Goal: Information Seeking & Learning: Learn about a topic

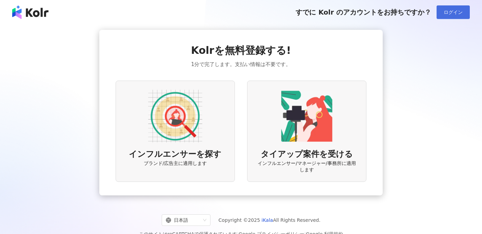
click at [443, 18] on button "ログイン" at bounding box center [452, 12] width 33 height 14
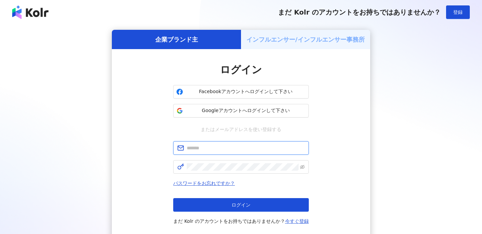
click at [254, 148] on input "text" at bounding box center [246, 147] width 118 height 7
type input "**********"
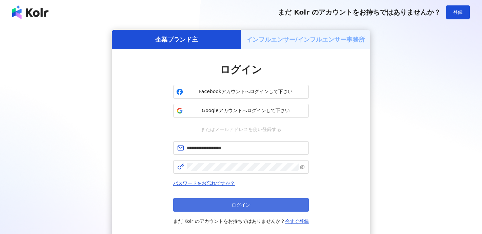
click at [235, 205] on span "ログイン" at bounding box center [240, 204] width 19 height 5
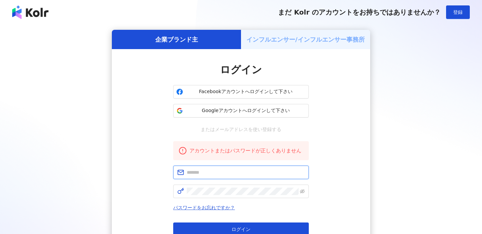
click at [235, 170] on input "text" at bounding box center [246, 172] width 118 height 7
type input "**********"
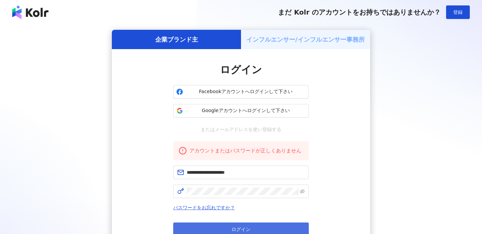
click at [254, 227] on button "ログイン" at bounding box center [241, 230] width 136 height 14
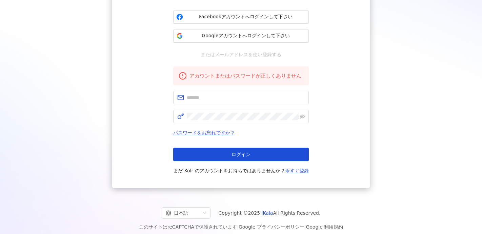
scroll to position [75, 0]
click at [222, 133] on link "パスワードをお忘れですか？" at bounding box center [204, 132] width 62 height 5
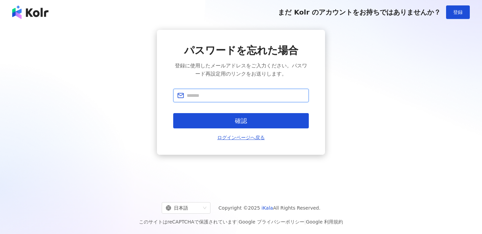
click at [235, 98] on input "text" at bounding box center [246, 95] width 118 height 7
type input "**********"
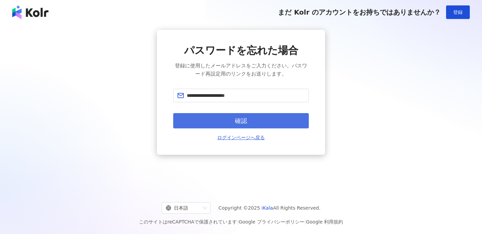
click at [237, 117] on span "確認" at bounding box center [241, 120] width 12 height 7
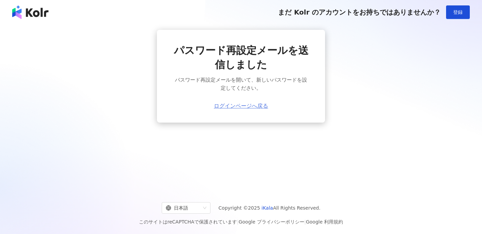
click at [234, 105] on link "ログインページへ戻る" at bounding box center [241, 106] width 54 height 6
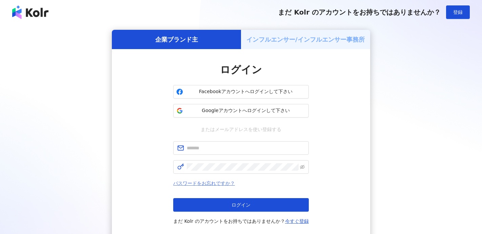
click at [229, 183] on link "パスワードをお忘れですか？" at bounding box center [204, 183] width 62 height 5
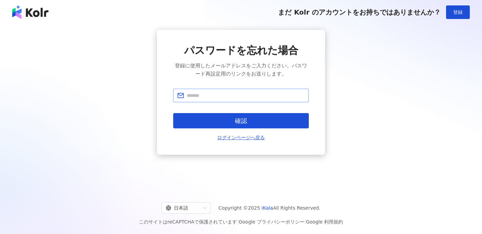
click at [241, 100] on span at bounding box center [241, 96] width 136 height 14
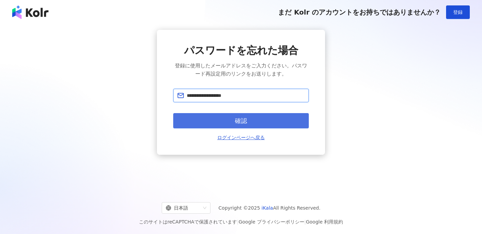
type input "**********"
click at [273, 126] on button "確認" at bounding box center [241, 120] width 136 height 15
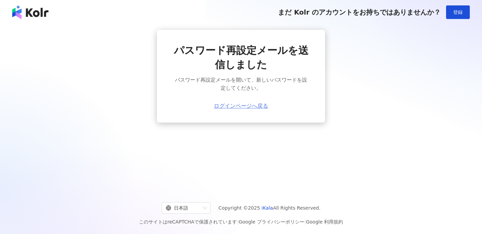
click at [250, 108] on link "ログインページへ戻る" at bounding box center [241, 106] width 54 height 6
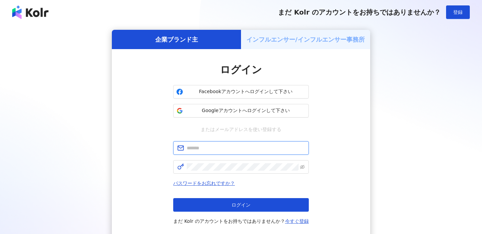
click at [233, 150] on input "text" at bounding box center [246, 147] width 118 height 7
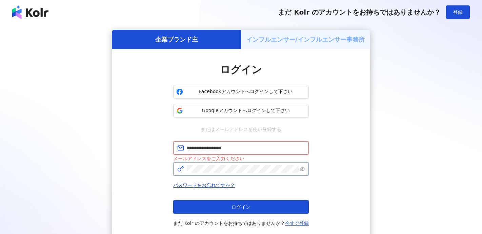
type input "**********"
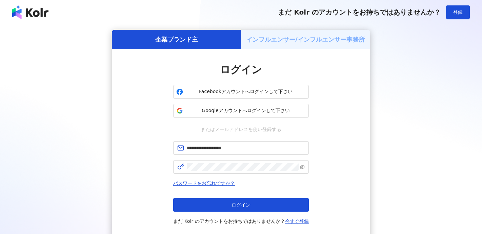
click at [229, 202] on button "ログイン" at bounding box center [241, 205] width 136 height 14
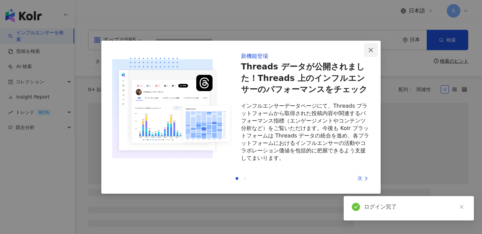
click at [371, 52] on icon "close" at bounding box center [370, 49] width 5 height 5
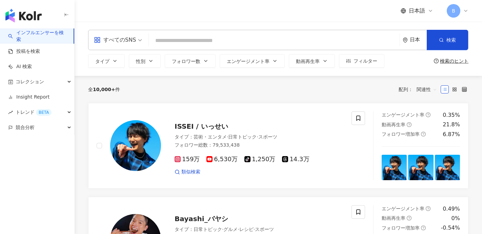
scroll to position [33, 0]
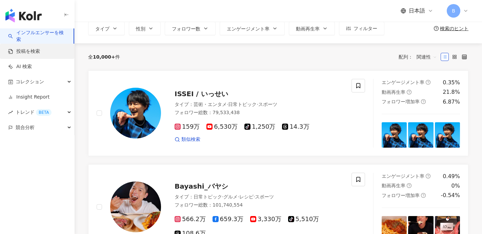
click at [39, 53] on link "投稿を検索" at bounding box center [24, 51] width 32 height 7
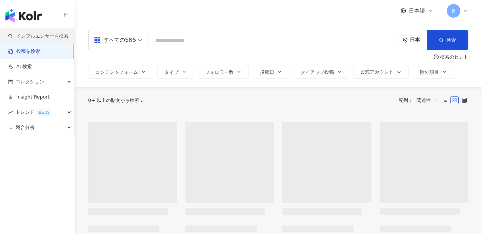
click at [39, 40] on link "インフルエンサーを検索" at bounding box center [38, 36] width 60 height 7
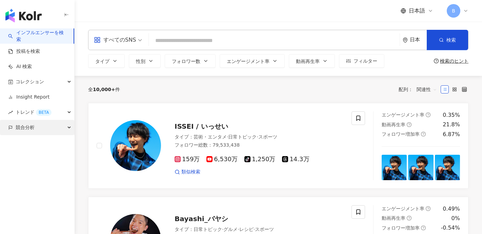
click at [27, 126] on span "競合分析" at bounding box center [25, 127] width 19 height 15
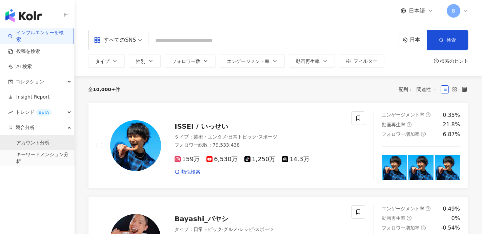
click at [28, 144] on link "アカウント分析" at bounding box center [32, 143] width 33 height 7
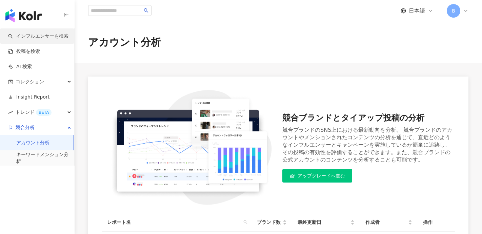
click at [47, 35] on link "インフルエンサーを検索" at bounding box center [38, 36] width 60 height 7
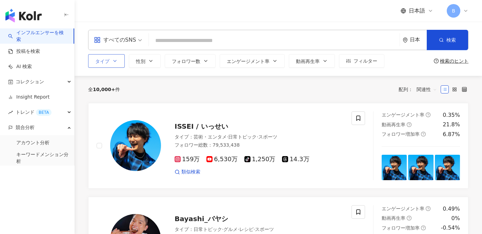
click at [116, 61] on icon "button" at bounding box center [114, 60] width 5 height 5
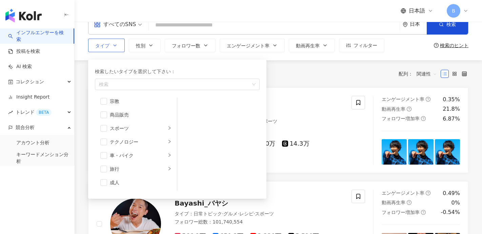
scroll to position [17, 0]
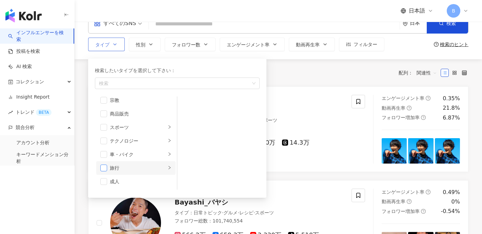
click at [106, 165] on span "button" at bounding box center [103, 168] width 7 height 7
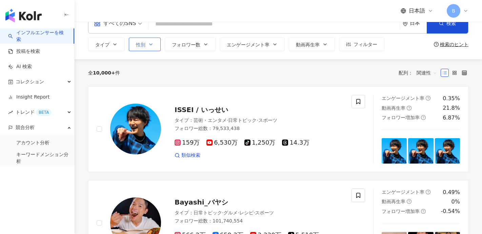
click at [154, 43] on button "性別" at bounding box center [145, 45] width 32 height 14
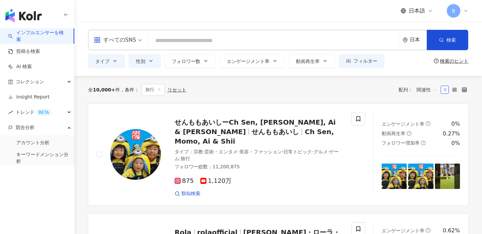
click at [254, 102] on div "全 10,000+ 件 条件 ： 旅行 リセット 配列： 関連性" at bounding box center [278, 90] width 380 height 28
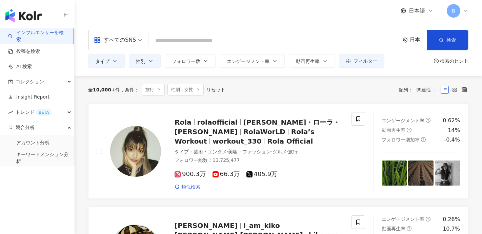
click at [197, 90] on icon at bounding box center [198, 89] width 3 height 3
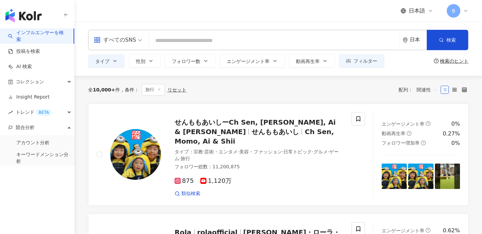
click at [206, 36] on input "search" at bounding box center [273, 40] width 245 height 13
type input "*"
type input "****"
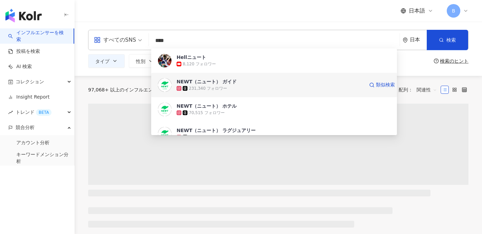
click at [247, 92] on div "NEWT（ニュート） ガイド 231,340 フォロワー 類似検索" at bounding box center [274, 85] width 246 height 24
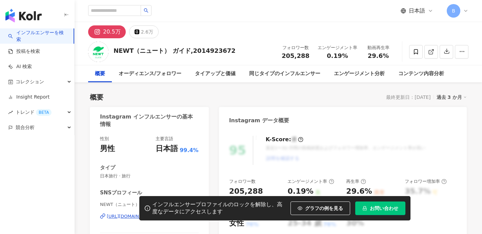
drag, startPoint x: 264, startPoint y: 204, endPoint x: 244, endPoint y: 244, distance: 44.1
click at [244, 234] on html "インフルエンサーを検索 投稿を検索 AI 検索 コレクション Insight Report トレンド BETA 競合分析 日本語 B 20.5万 2.6万 N…" at bounding box center [241, 117] width 482 height 234
click at [250, 212] on div "インフルエンサープロファイルのロックを解除し、高度なデータにアクセスします" at bounding box center [219, 208] width 135 height 14
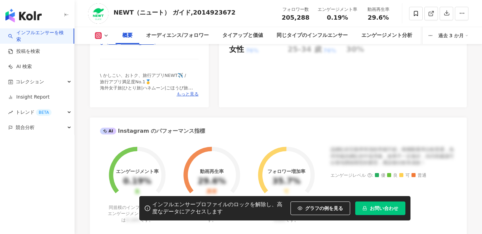
scroll to position [196, 0]
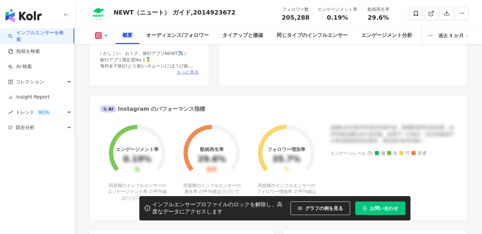
click at [185, 74] on span "もっと見る" at bounding box center [188, 72] width 22 height 6
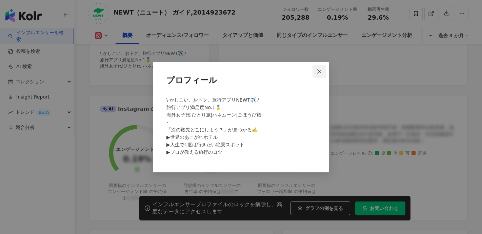
click at [321, 75] on button "Close" at bounding box center [319, 72] width 14 height 14
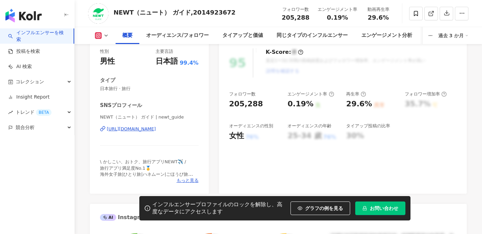
scroll to position [0, 0]
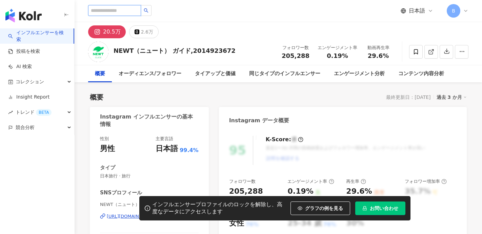
click at [106, 13] on input "search" at bounding box center [114, 10] width 53 height 11
type input "****"
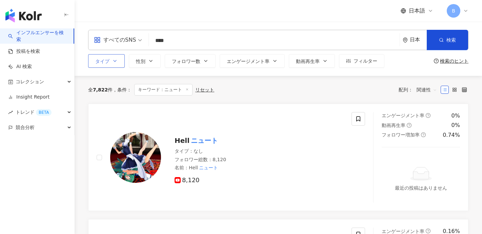
click at [119, 63] on button "タイプ" at bounding box center [106, 61] width 37 height 14
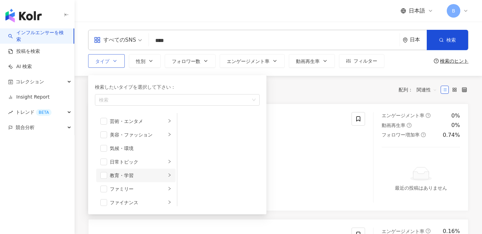
scroll to position [235, 0]
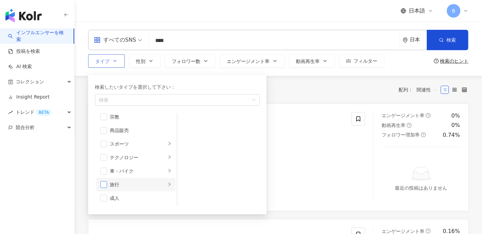
click at [106, 185] on span "button" at bounding box center [103, 184] width 7 height 7
click at [293, 96] on div "全 7,822 件 条件 ： キーワード：ニュート リセット 配列： 関連性" at bounding box center [278, 90] width 380 height 28
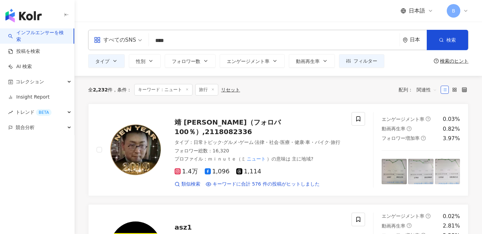
click at [189, 89] on span "キーワード：ニュート" at bounding box center [163, 90] width 58 height 12
click at [188, 89] on icon at bounding box center [186, 89] width 3 height 3
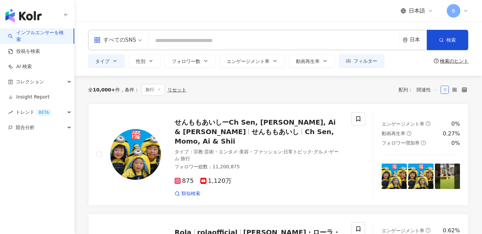
click at [221, 47] on input "search" at bounding box center [273, 40] width 245 height 13
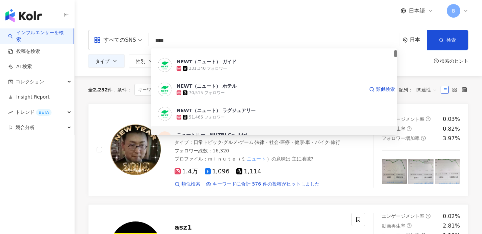
scroll to position [22, 0]
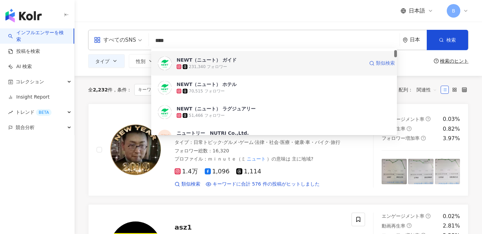
click at [384, 62] on span "類似検索" at bounding box center [385, 63] width 19 height 7
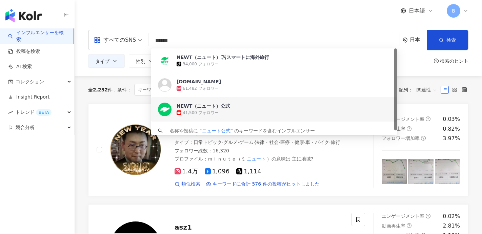
scroll to position [5, 0]
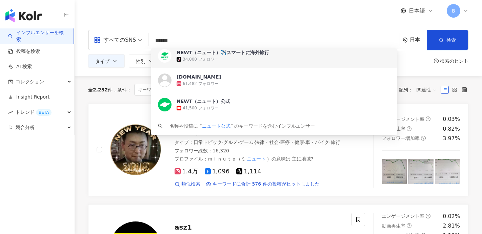
type input "******"
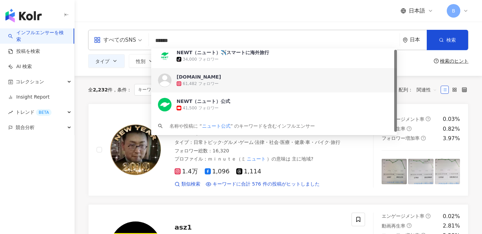
scroll to position [0, 0]
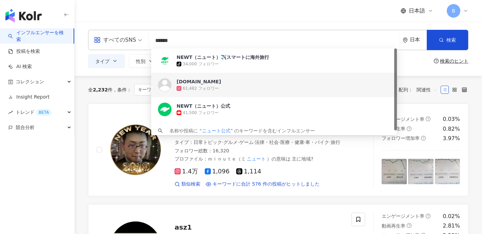
click at [220, 85] on div "61,482 フォロワー" at bounding box center [283, 88] width 213 height 7
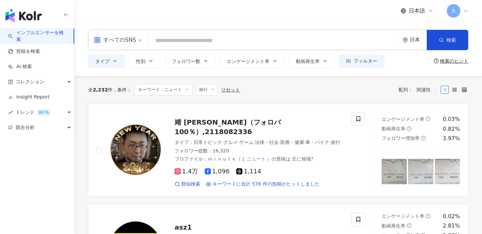
click at [202, 43] on input "search" at bounding box center [273, 40] width 245 height 13
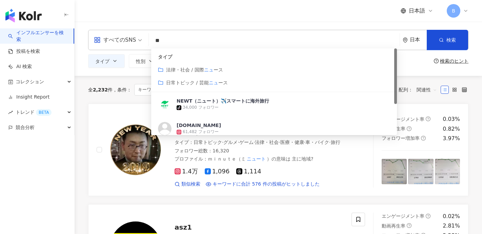
type input "*"
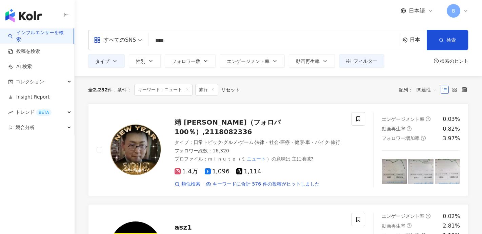
click at [216, 45] on input "****" at bounding box center [273, 40] width 245 height 13
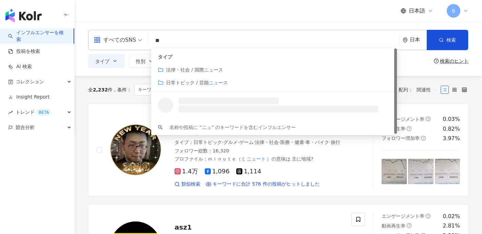
type input "*"
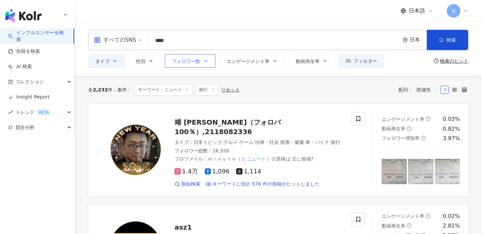
type input "****"
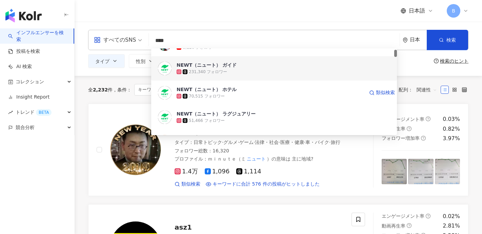
scroll to position [15, 0]
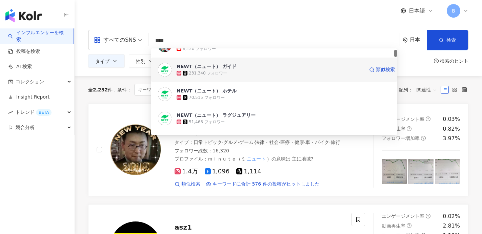
click at [204, 75] on div "231,340 フォロワー" at bounding box center [208, 73] width 38 height 6
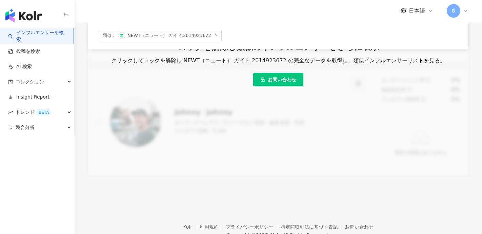
scroll to position [249, 0]
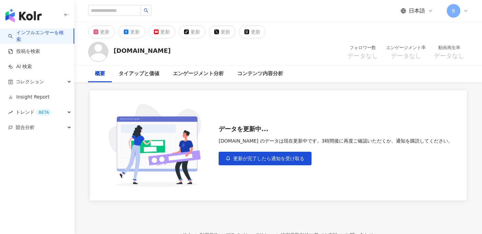
click at [33, 18] on img "button" at bounding box center [23, 16] width 36 height 14
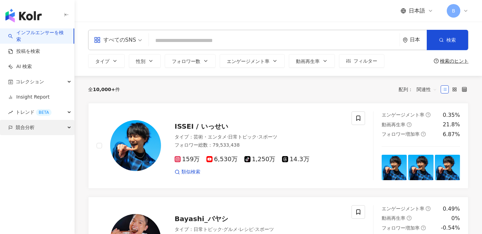
click at [25, 130] on span "競合分析" at bounding box center [25, 127] width 19 height 15
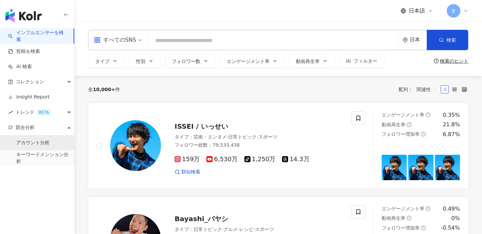
click at [25, 142] on link "アカウント分析" at bounding box center [32, 143] width 33 height 7
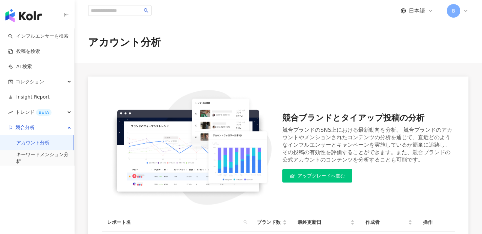
click at [453, 7] on span "B" at bounding box center [453, 10] width 3 height 7
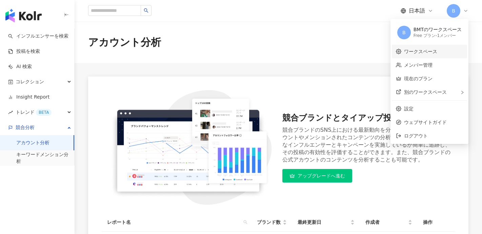
click at [420, 50] on link "ワークスペース" at bounding box center [420, 51] width 33 height 5
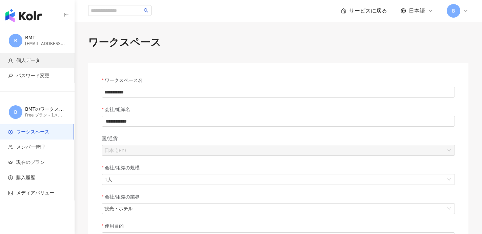
click at [25, 62] on span "個人データ" at bounding box center [28, 60] width 24 height 7
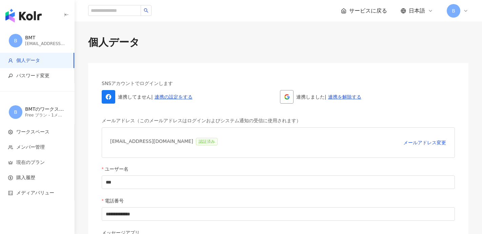
click at [32, 115] on div "Free プラン - 1メンバー" at bounding box center [45, 115] width 41 height 6
click at [31, 135] on li "ワークスペース" at bounding box center [37, 131] width 74 height 15
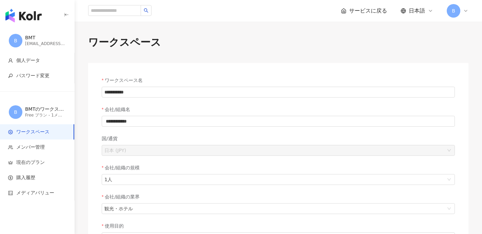
click at [21, 20] on img "button" at bounding box center [23, 16] width 36 height 14
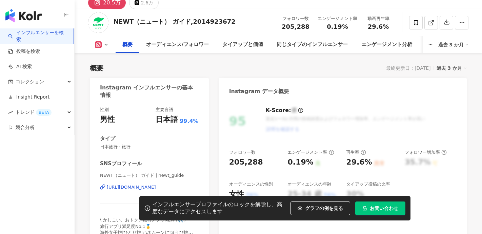
scroll to position [30, 0]
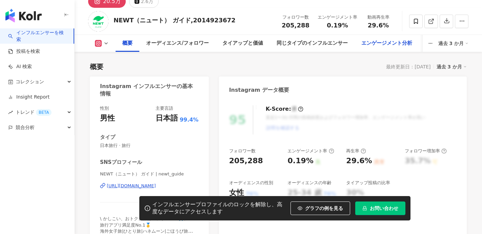
click at [382, 45] on div "エンゲージメント分析" at bounding box center [386, 43] width 51 height 8
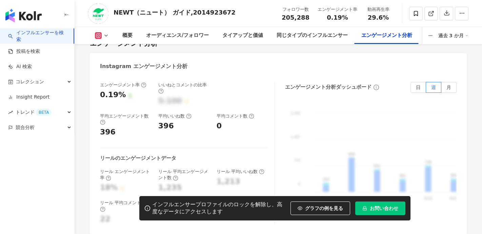
scroll to position [1376, 0]
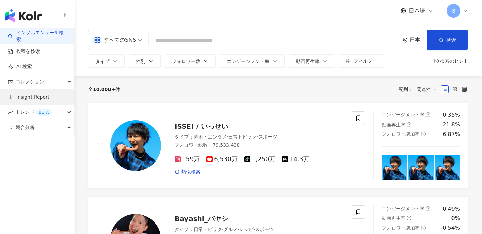
click at [40, 100] on link "Insight Report" at bounding box center [28, 97] width 41 height 7
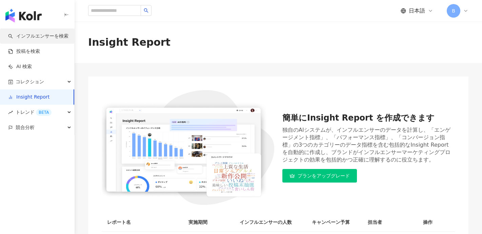
click at [43, 37] on link "インフルエンサーを検索" at bounding box center [38, 36] width 60 height 7
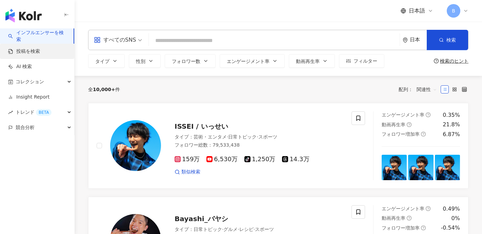
click at [36, 55] on link "投稿を検索" at bounding box center [24, 51] width 32 height 7
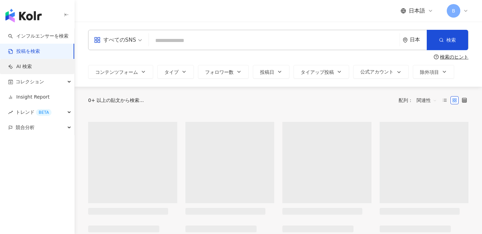
click at [32, 68] on link "AI 検索" at bounding box center [20, 66] width 24 height 7
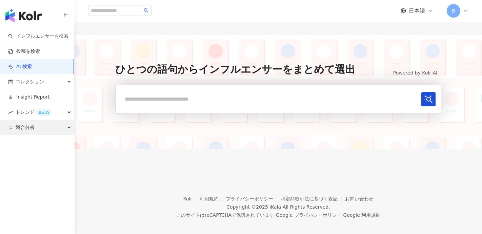
click at [26, 126] on span "競合分析" at bounding box center [25, 127] width 19 height 15
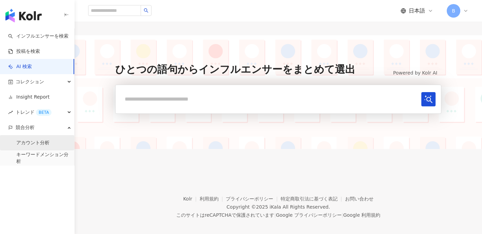
click at [31, 145] on link "アカウント分析" at bounding box center [32, 143] width 33 height 7
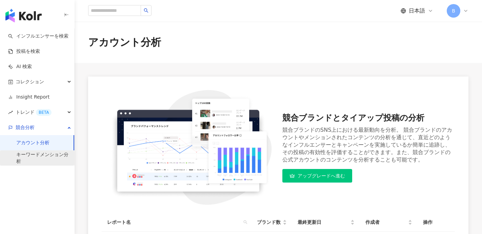
click at [30, 152] on link "キーワードメンション分析" at bounding box center [42, 157] width 53 height 13
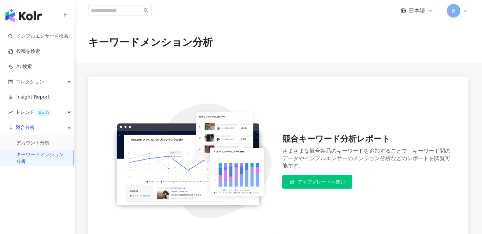
click at [31, 157] on link "キーワードメンション分析" at bounding box center [42, 157] width 52 height 13
click at [452, 10] on span "B" at bounding box center [453, 10] width 3 height 7
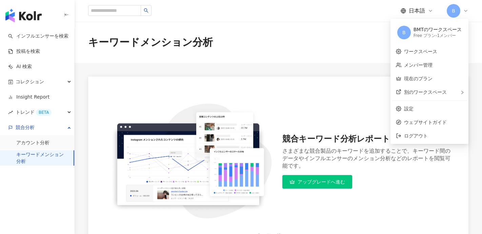
click at [465, 10] on icon at bounding box center [465, 10] width 5 height 5
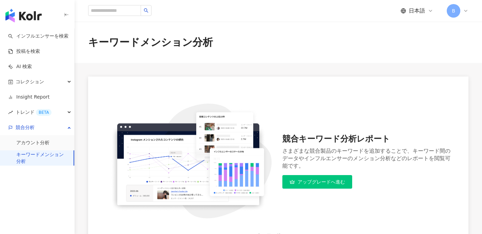
click at [465, 11] on icon at bounding box center [465, 10] width 3 height 1
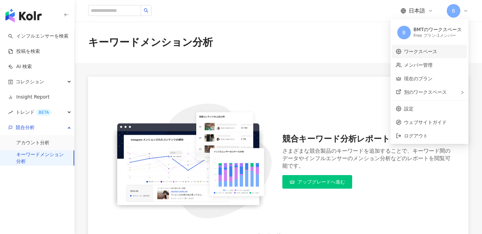
click at [422, 54] on link "ワークスペース" at bounding box center [420, 51] width 33 height 5
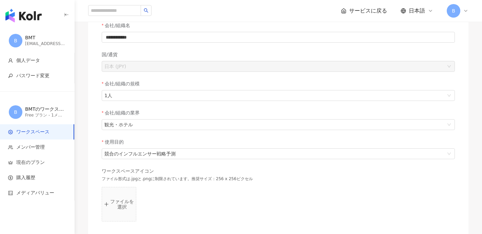
scroll to position [199, 0]
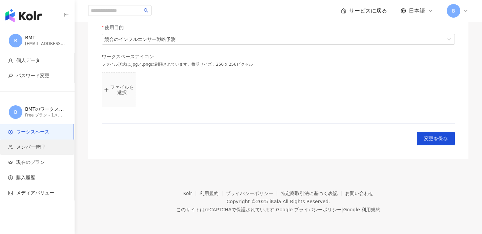
click at [34, 148] on span "メンバー管理" at bounding box center [30, 147] width 28 height 7
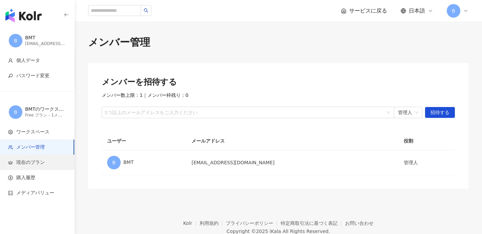
click at [32, 166] on li "現在のプラン" at bounding box center [37, 162] width 74 height 15
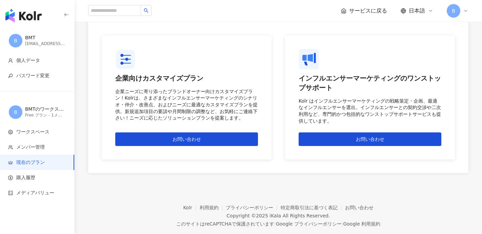
scroll to position [679, 0]
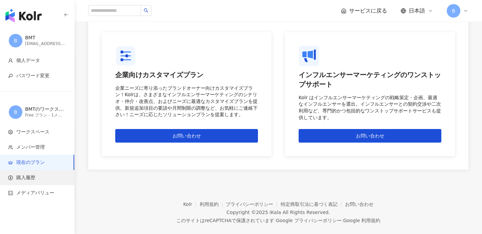
click at [44, 179] on span "購入履歴" at bounding box center [38, 178] width 61 height 7
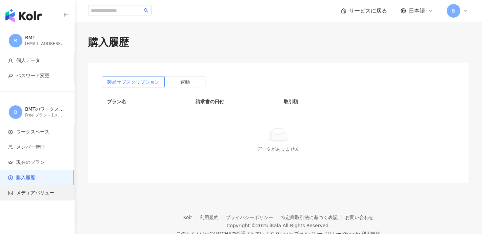
click at [43, 194] on span "メディアバリュー" at bounding box center [35, 193] width 38 height 7
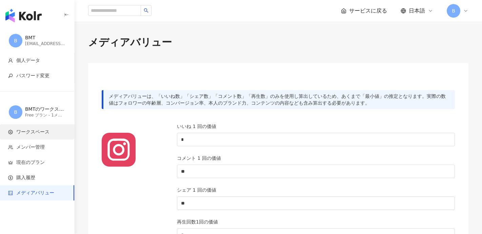
click at [41, 133] on span "ワークスペース" at bounding box center [32, 132] width 33 height 7
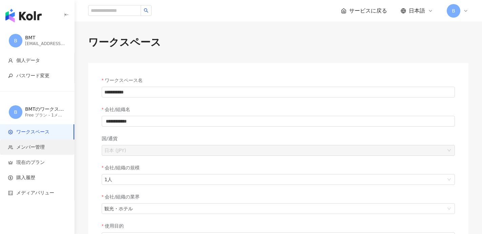
click at [38, 150] on span "メンバー管理" at bounding box center [30, 147] width 28 height 7
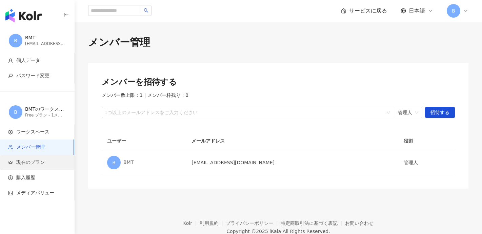
click at [38, 165] on span "現在のプラン" at bounding box center [30, 162] width 28 height 7
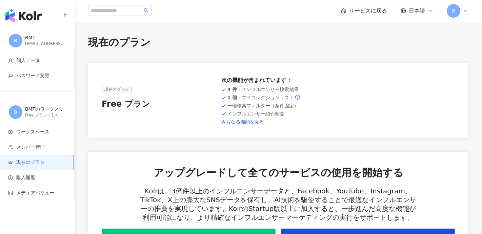
click at [68, 16] on icon "button" at bounding box center [66, 14] width 5 height 5
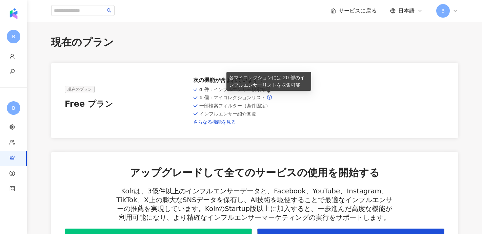
click at [269, 98] on icon "question-circle" at bounding box center [269, 97] width 5 height 5
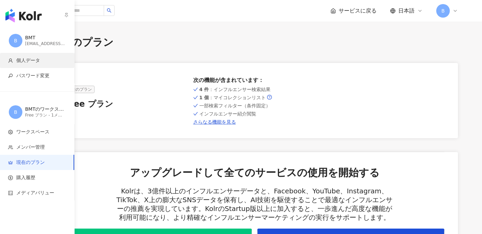
click at [28, 61] on span "個人データ" at bounding box center [28, 60] width 24 height 7
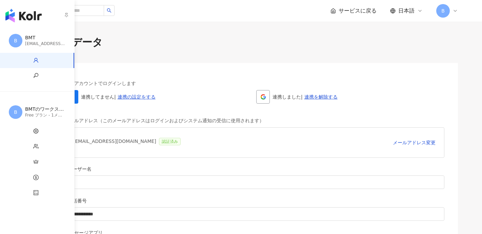
click at [11, 16] on img "button" at bounding box center [23, 16] width 36 height 14
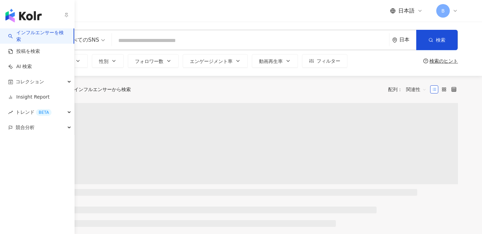
click at [32, 17] on img "button" at bounding box center [23, 16] width 36 height 14
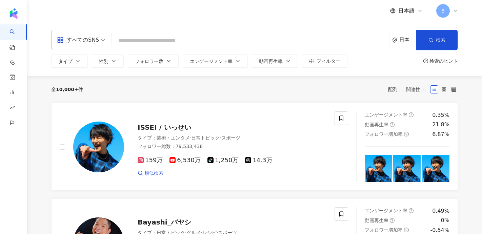
click at [438, 12] on span "B" at bounding box center [443, 11] width 14 height 14
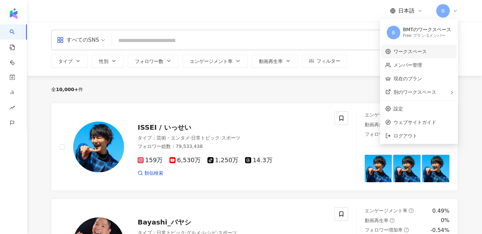
click at [397, 53] on link "ワークスペース" at bounding box center [409, 51] width 33 height 5
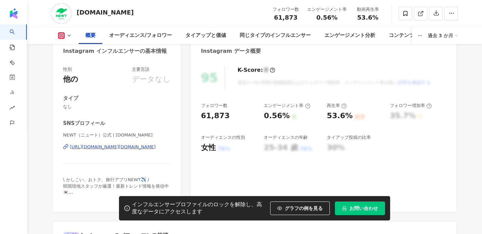
scroll to position [69, 0]
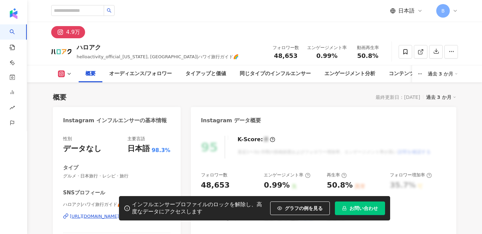
scroll to position [42, 0]
